Goal: Navigation & Orientation: Go to known website

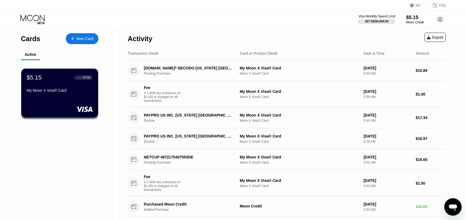
click at [293, 40] on div "Activity Export" at bounding box center [287, 37] width 318 height 19
click at [260, 24] on div "Visa Monthly Spend Limit $27.50 / $4,000.00 $5.15 Moon Credit patrickfeld@proto…" at bounding box center [233, 19] width 466 height 16
click at [260, 23] on div "Visa Monthly Spend Limit $27.50 / $4,000.00 $5.15 Moon Credit patrickfeld@proto…" at bounding box center [233, 19] width 466 height 16
